Goal: Task Accomplishment & Management: Manage account settings

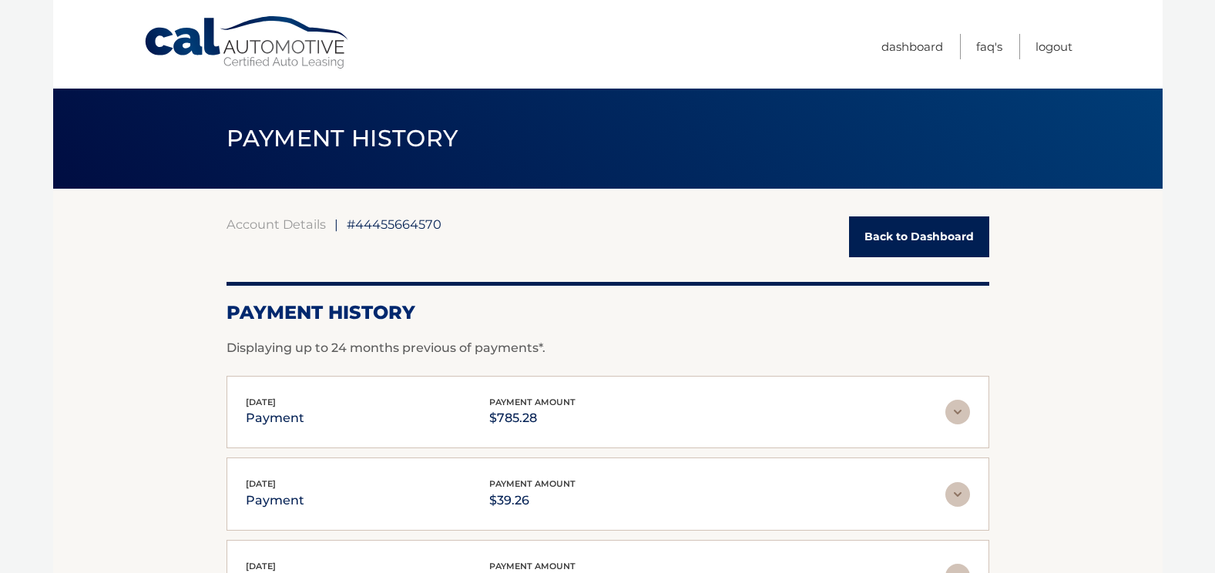
click at [915, 229] on link "Back to Dashboard" at bounding box center [919, 236] width 140 height 41
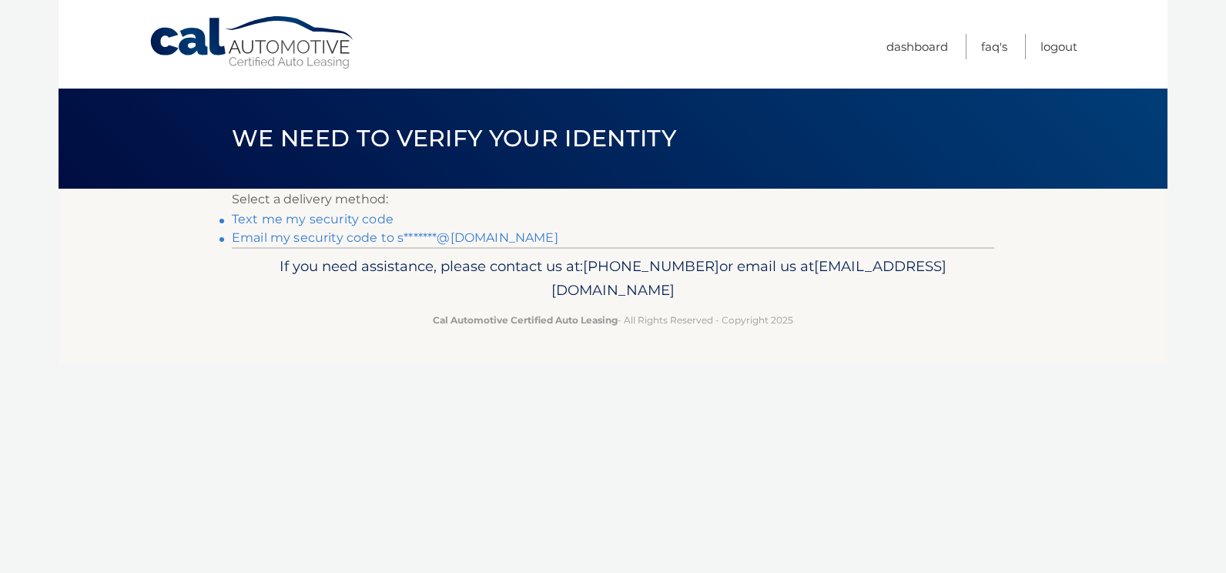
click at [305, 234] on link "Email my security code to s*******@[DOMAIN_NAME]" at bounding box center [395, 237] width 327 height 15
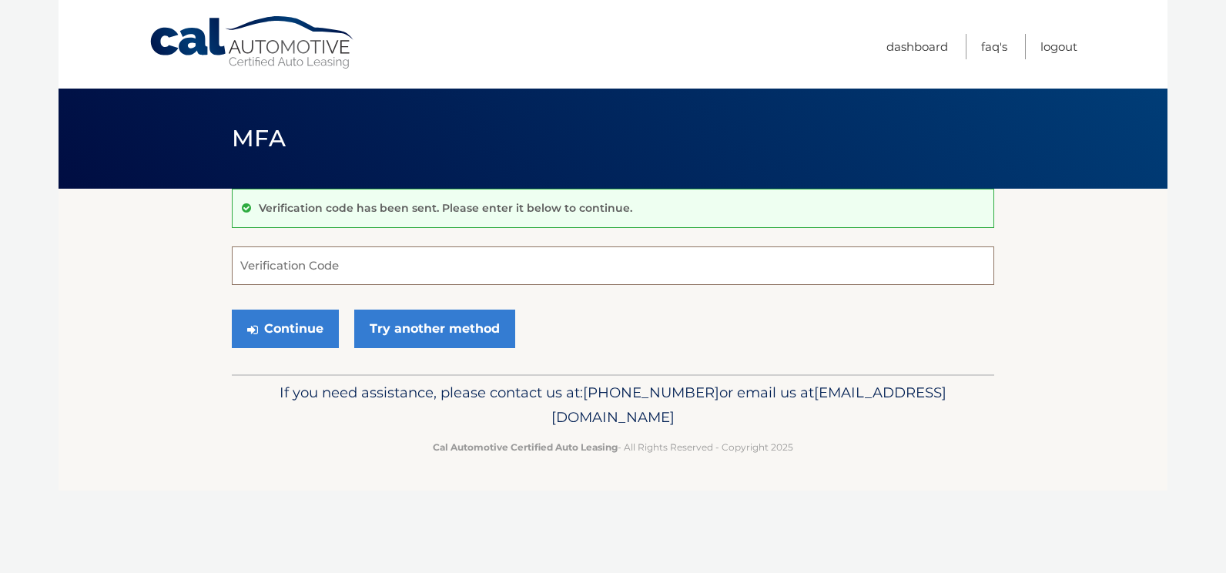
click at [240, 263] on input "Verification Code" at bounding box center [613, 265] width 762 height 39
